Goal: Task Accomplishment & Management: Manage account settings

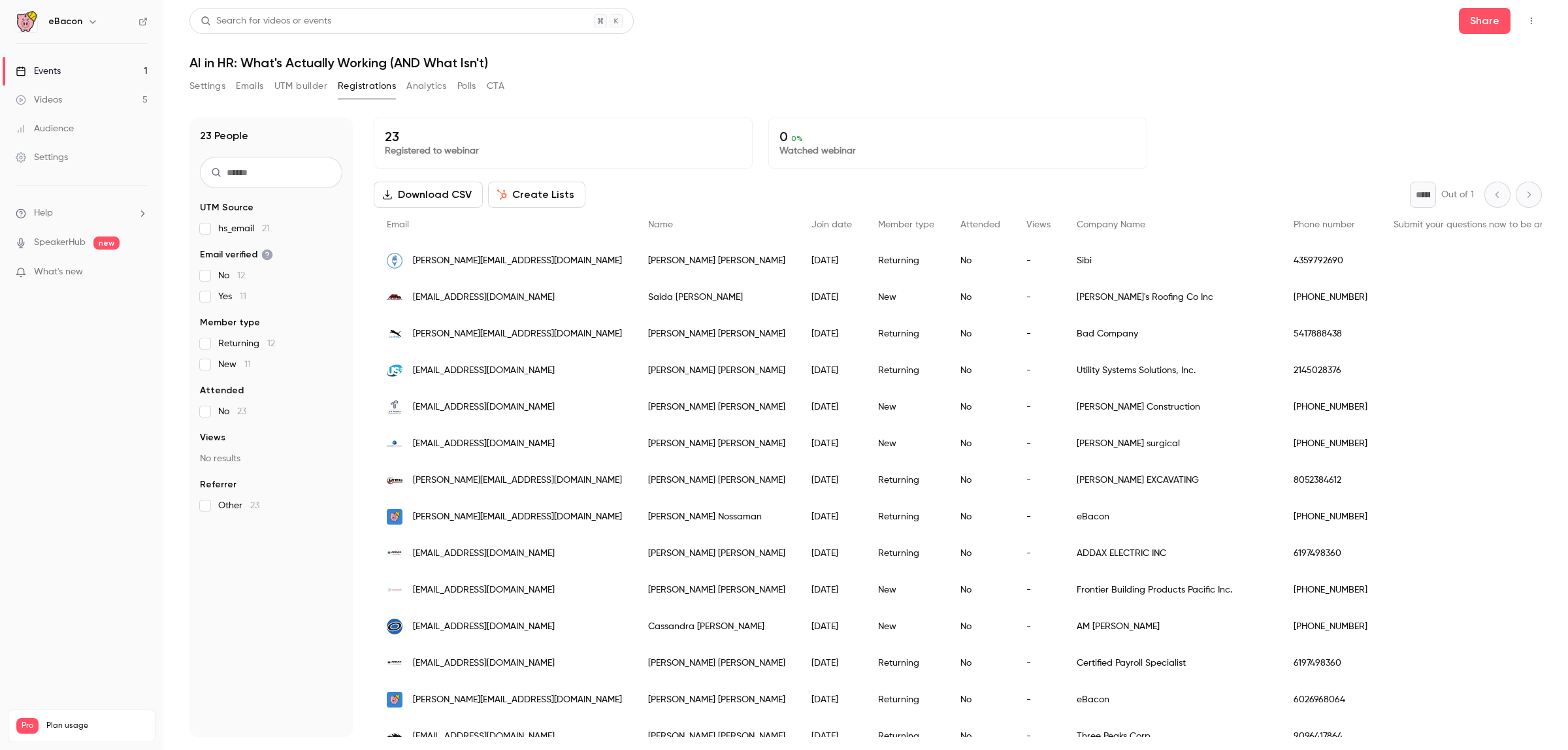
click at [202, 72] on div "Search for videos or events Share AI in HR: What's Actually Working (AND What I…" at bounding box center [865, 372] width 1352 height 729
click at [204, 81] on button "Settings" at bounding box center [207, 86] width 36 height 21
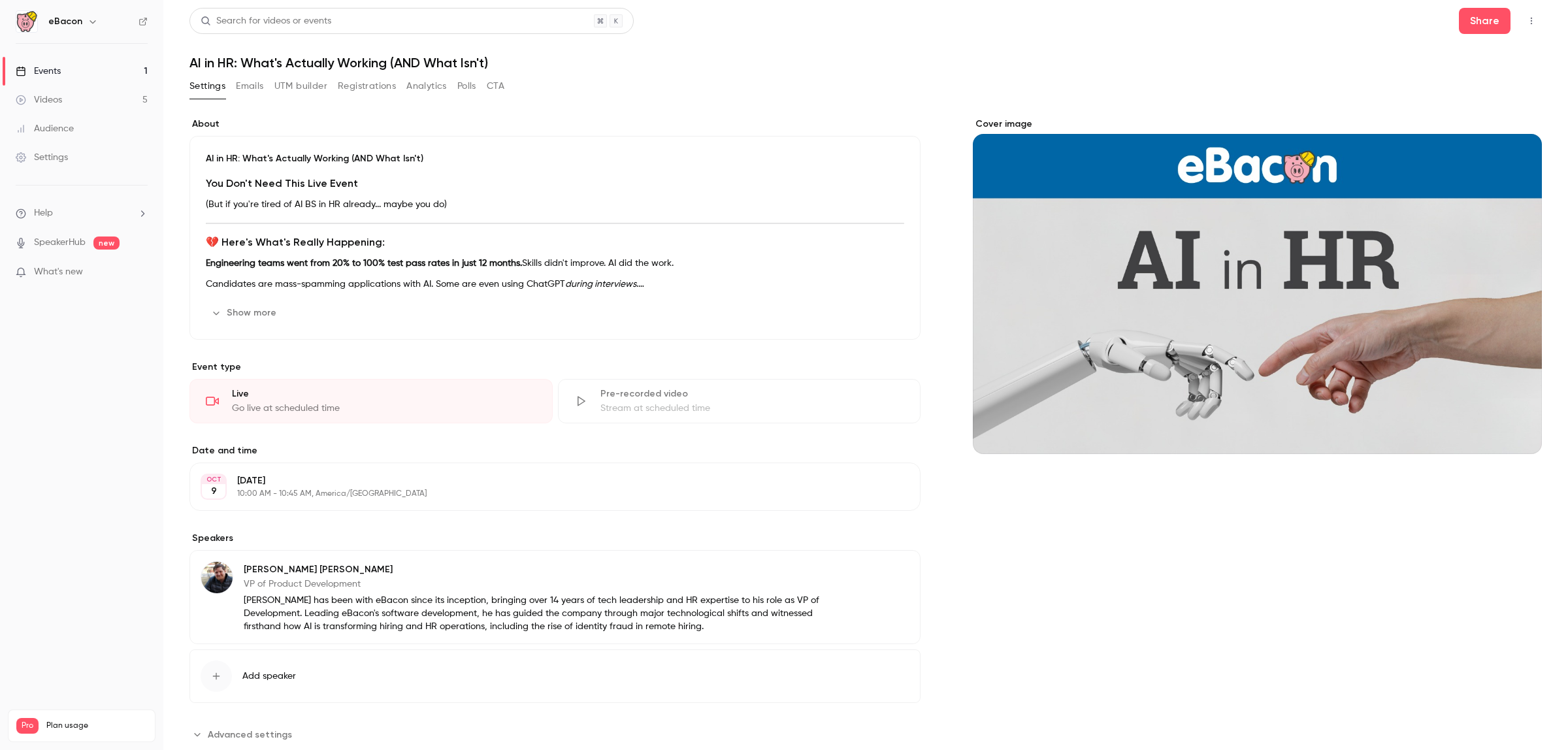
click at [382, 80] on button "Registrations" at bounding box center [366, 86] width 58 height 21
